Goal: Check status: Check status

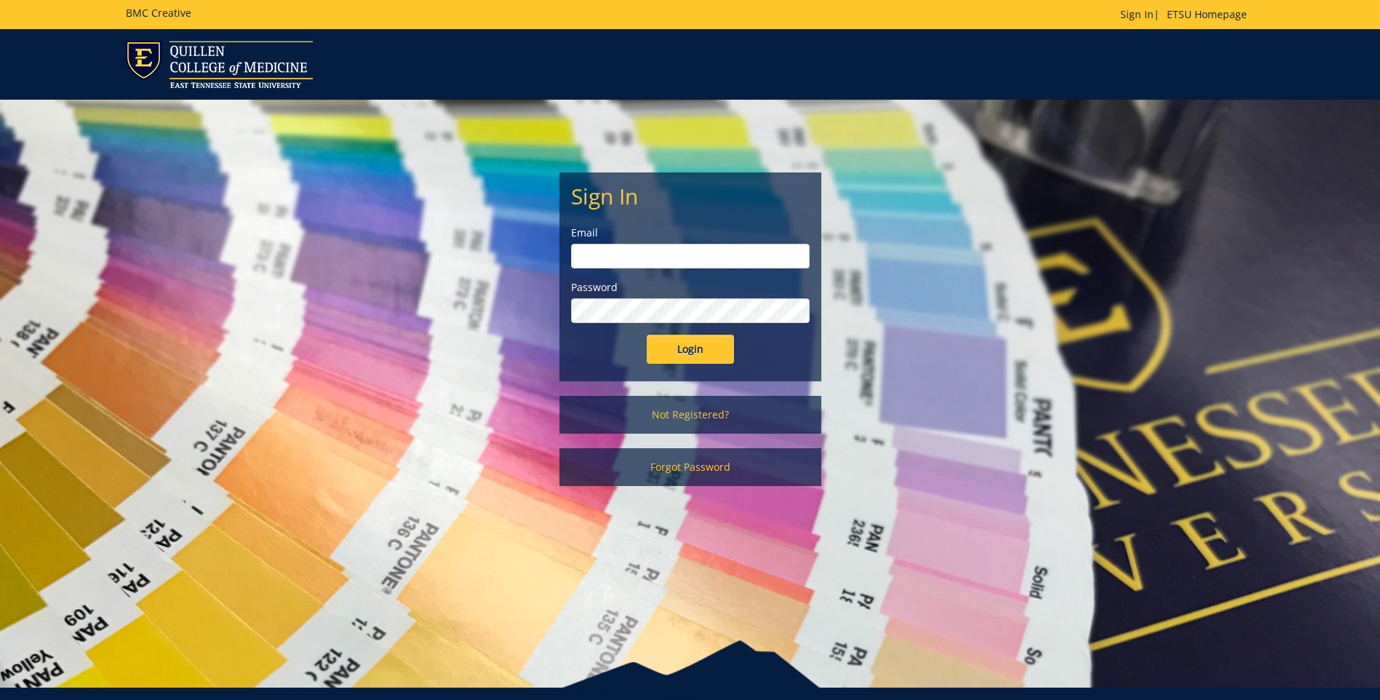
type input "[EMAIL_ADDRESS][DOMAIN_NAME]"
click at [698, 346] on input "Login" at bounding box center [690, 349] width 87 height 29
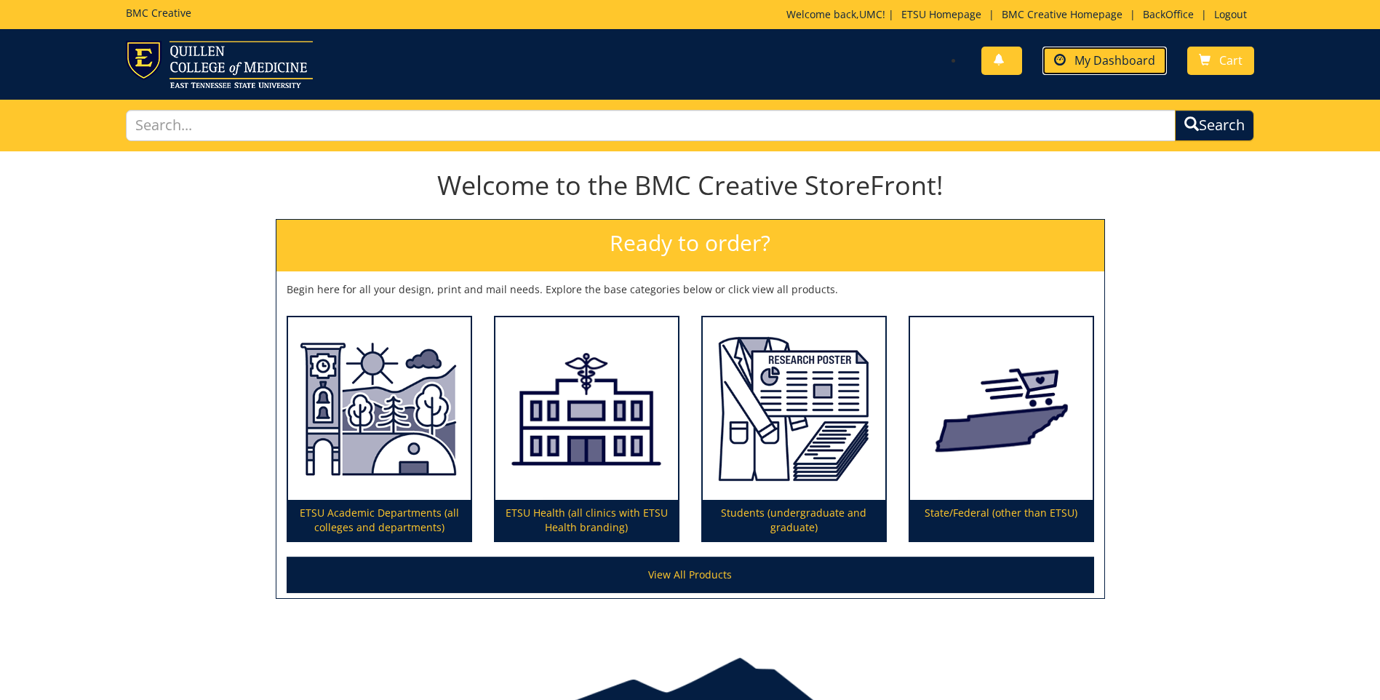
click at [1091, 66] on span "My Dashboard" at bounding box center [1115, 60] width 81 height 16
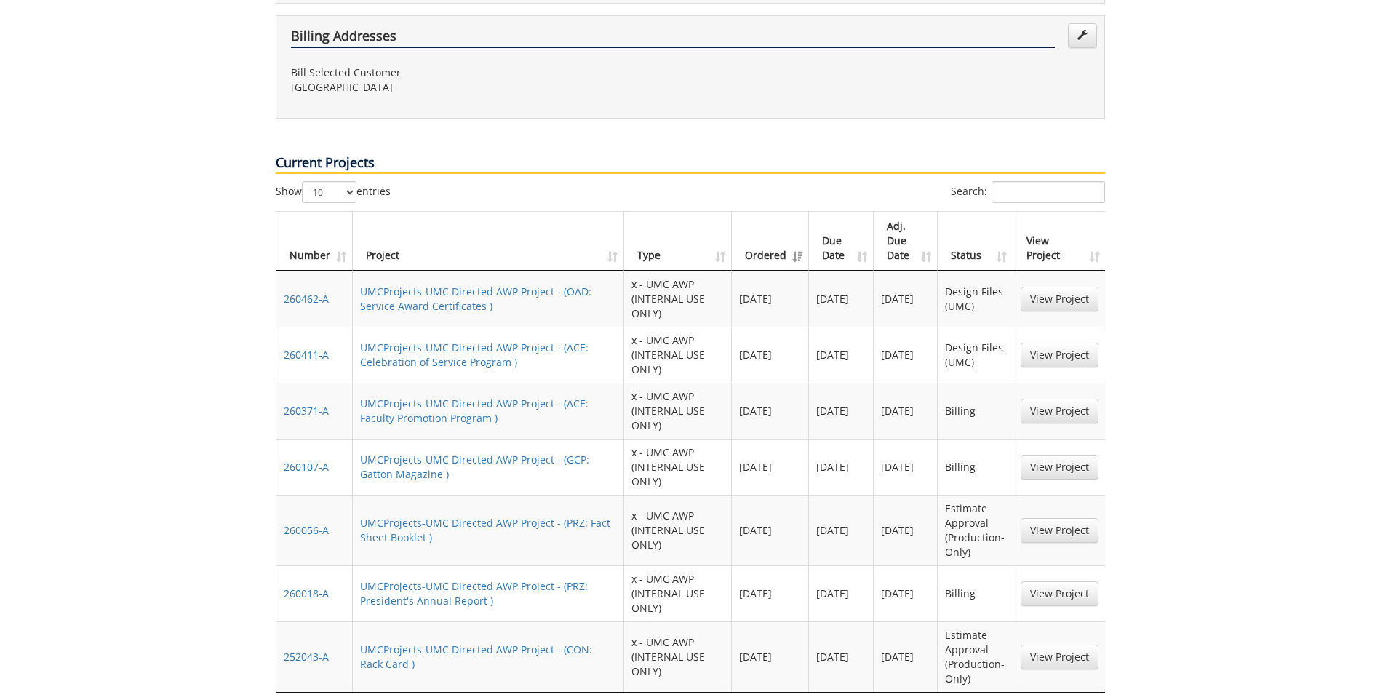
scroll to position [946, 0]
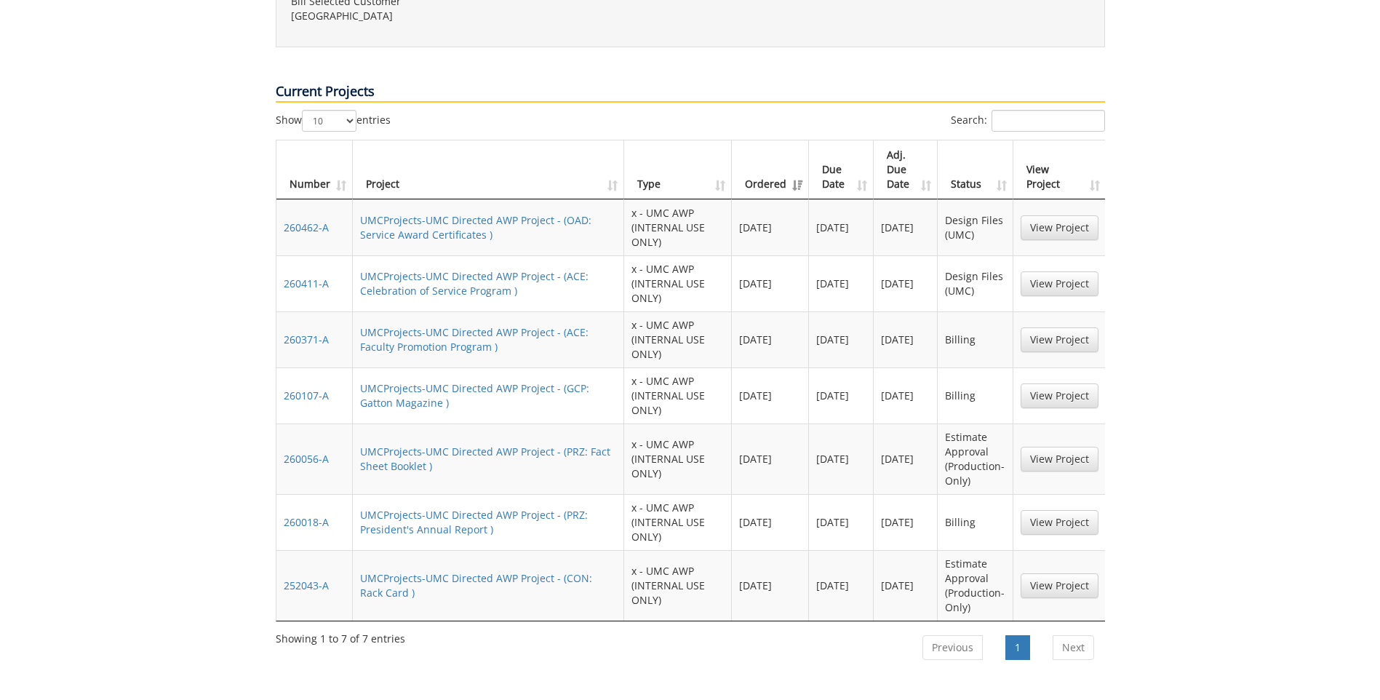
click at [487, 199] on td "UMCProjects-UMC Directed AWP Project - (OAD: Service Award Certificates )" at bounding box center [489, 227] width 272 height 56
click at [465, 213] on link "UMCProjects-UMC Directed AWP Project - (OAD: Service Award Certificates )" at bounding box center [475, 227] width 231 height 28
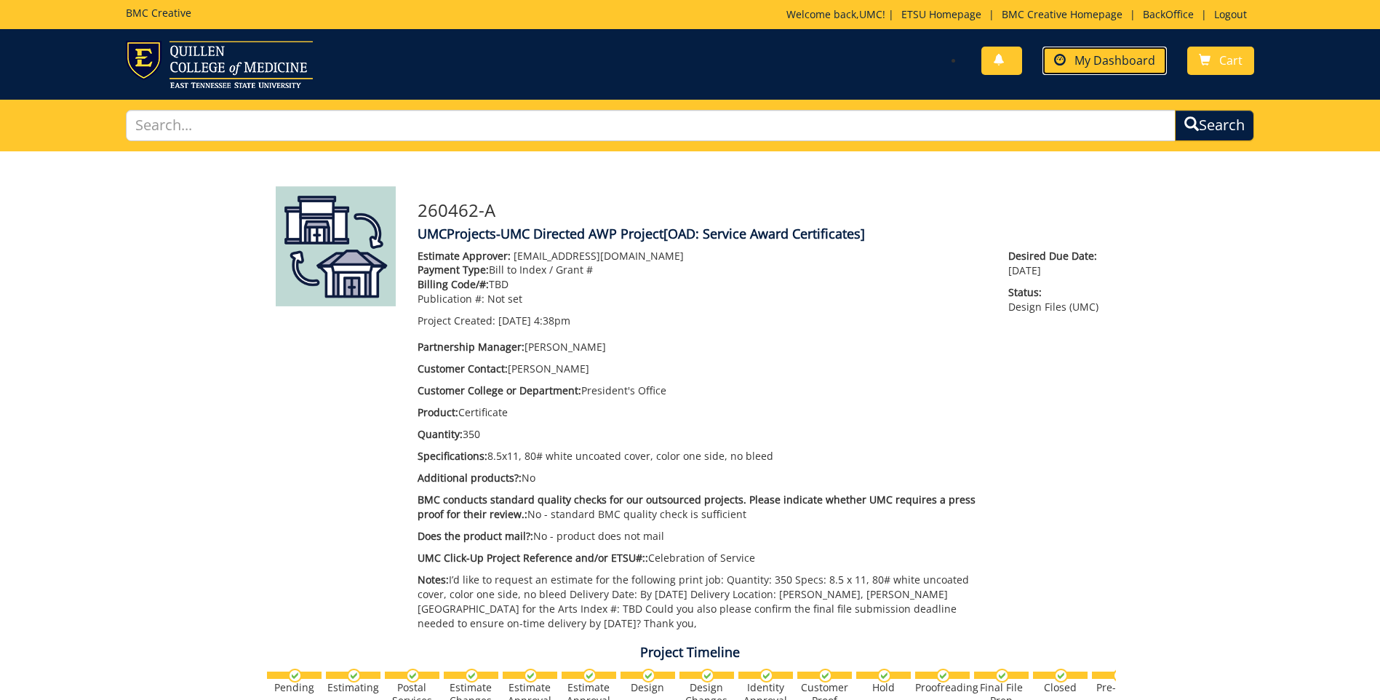
click at [1103, 55] on span "My Dashboard" at bounding box center [1115, 60] width 81 height 16
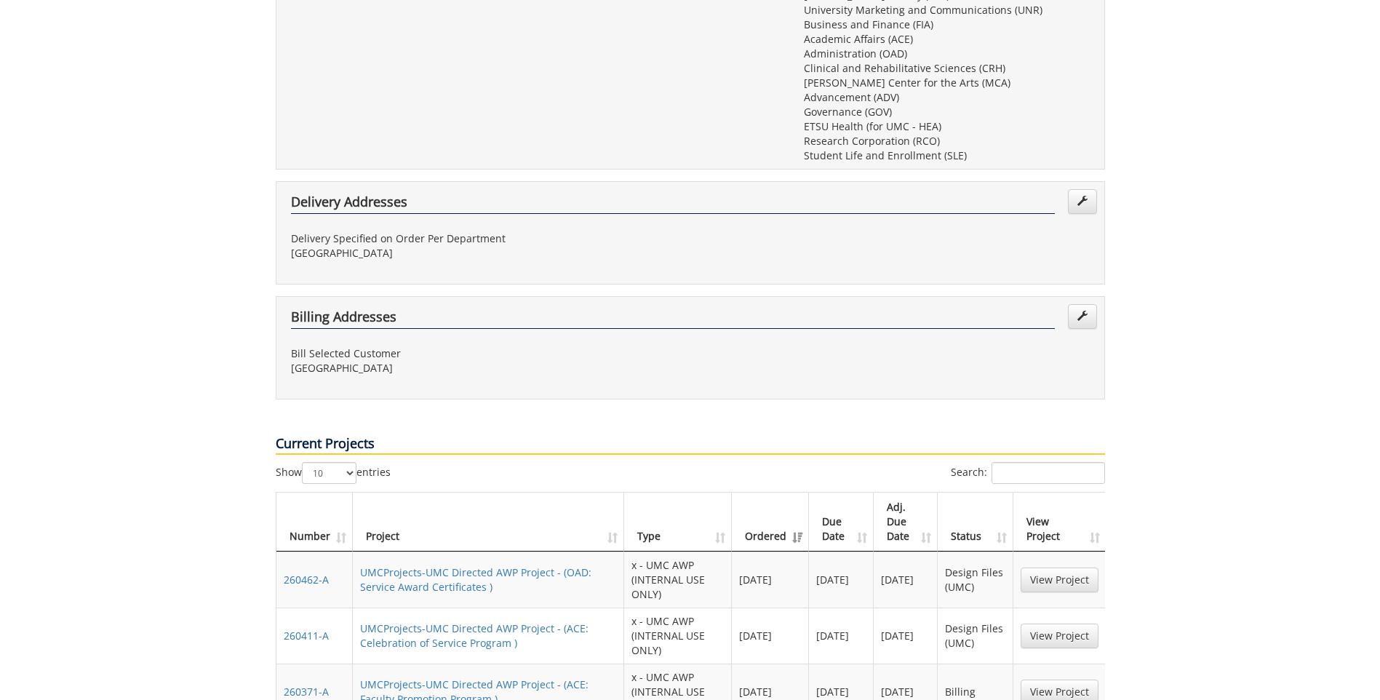
scroll to position [728, 0]
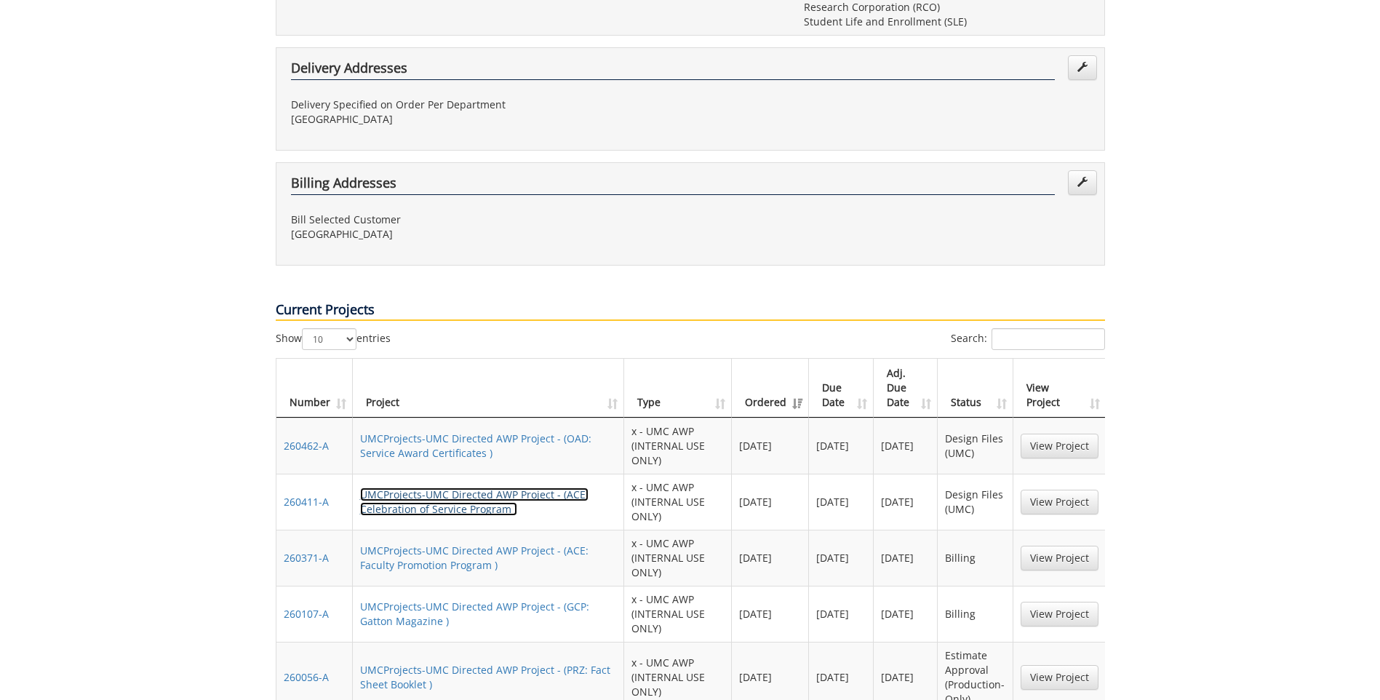
click at [450, 487] on link "UMCProjects-UMC Directed AWP Project - (ACE: Celebration of Service Program )" at bounding box center [474, 501] width 228 height 28
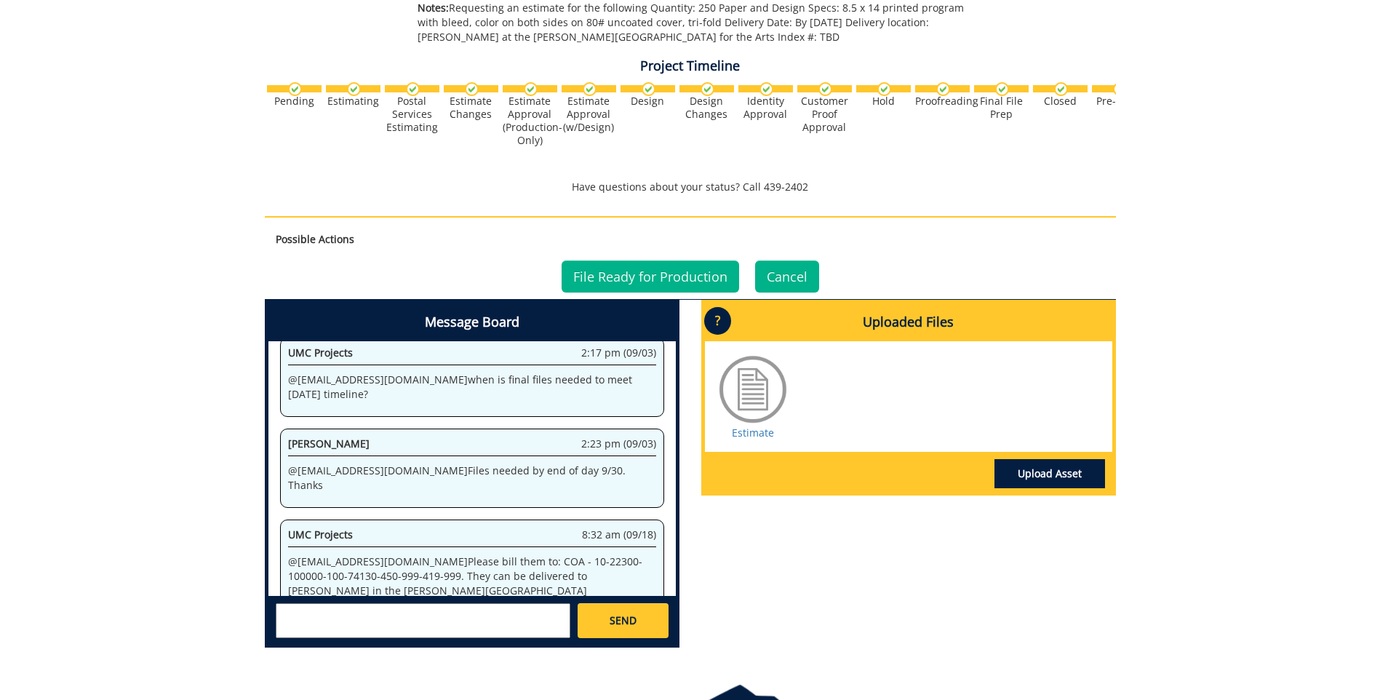
scroll to position [582, 0]
